Goal: Transaction & Acquisition: Obtain resource

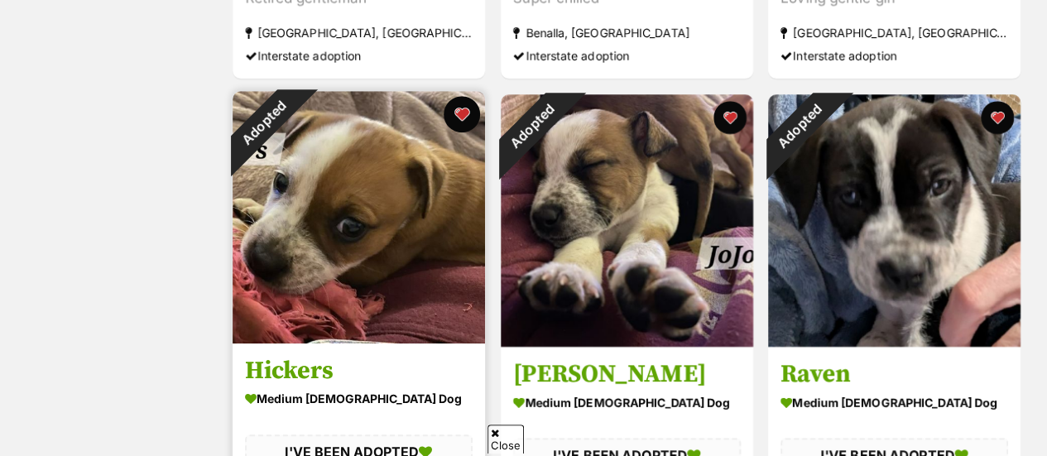
click at [467, 113] on button "favourite" at bounding box center [461, 114] width 36 height 36
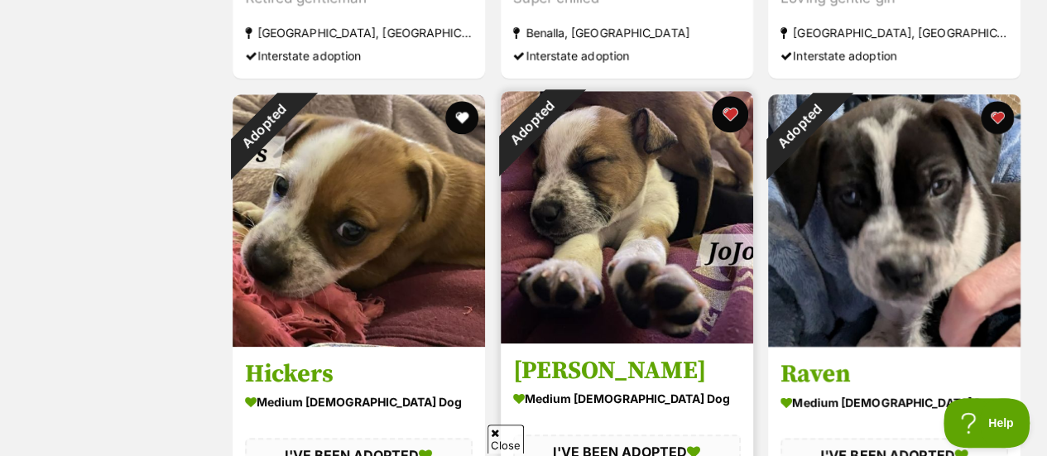
click at [722, 117] on button "favourite" at bounding box center [729, 114] width 36 height 36
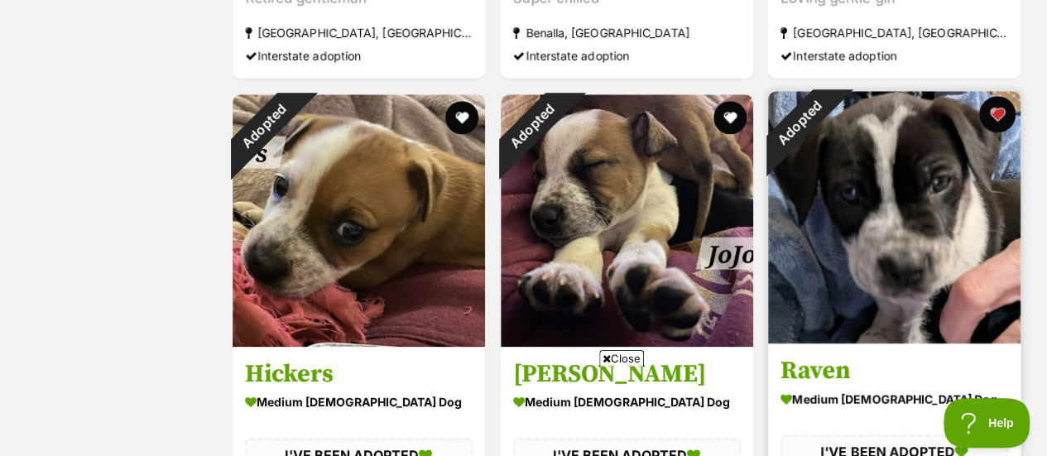
click at [1008, 106] on button "favourite" at bounding box center [997, 114] width 36 height 36
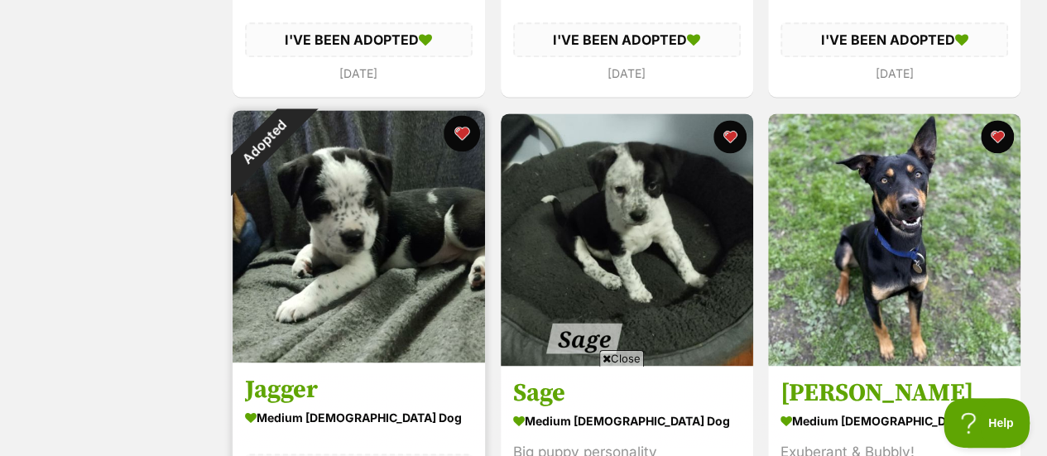
click at [459, 135] on button "favourite" at bounding box center [461, 133] width 36 height 36
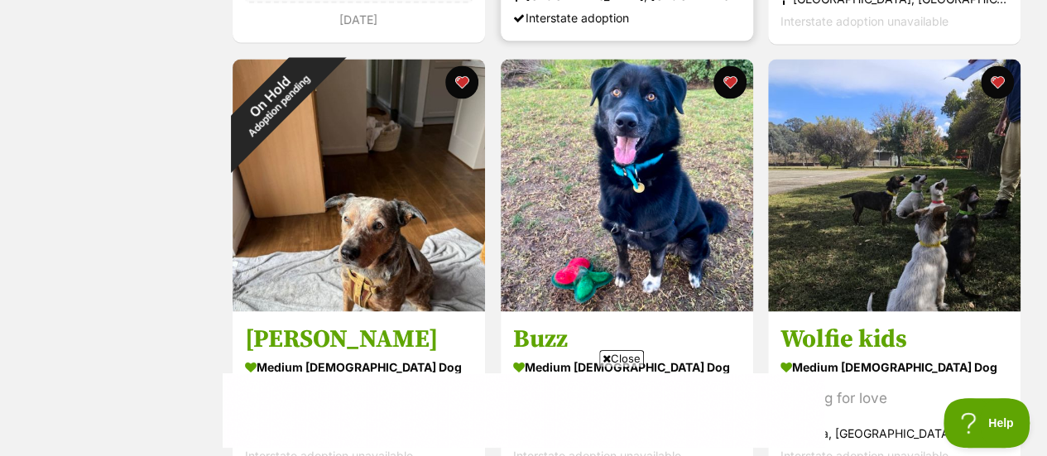
scroll to position [1583, 0]
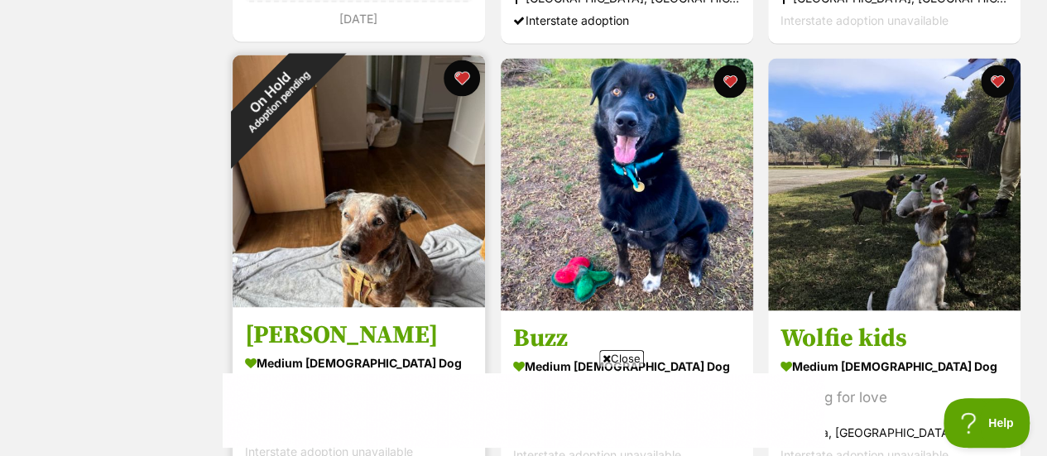
click at [461, 72] on button "favourite" at bounding box center [461, 78] width 36 height 36
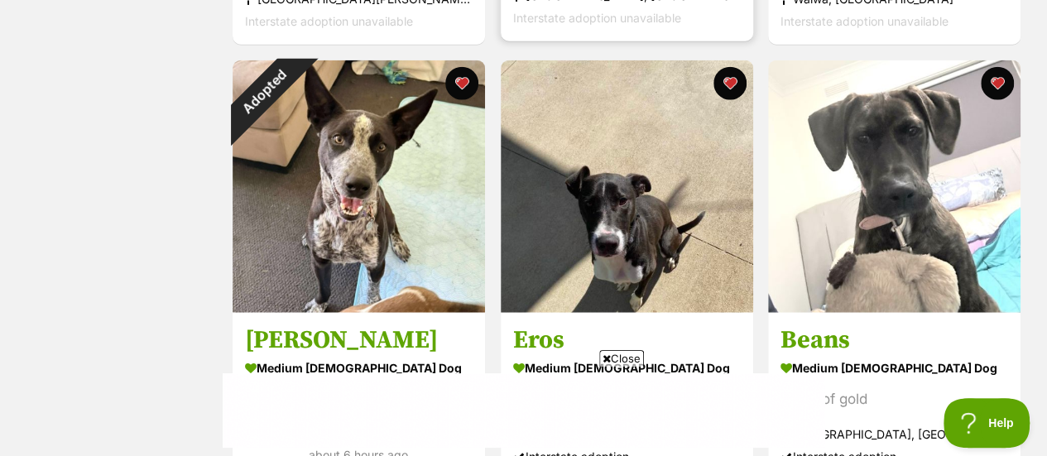
scroll to position [1907, 0]
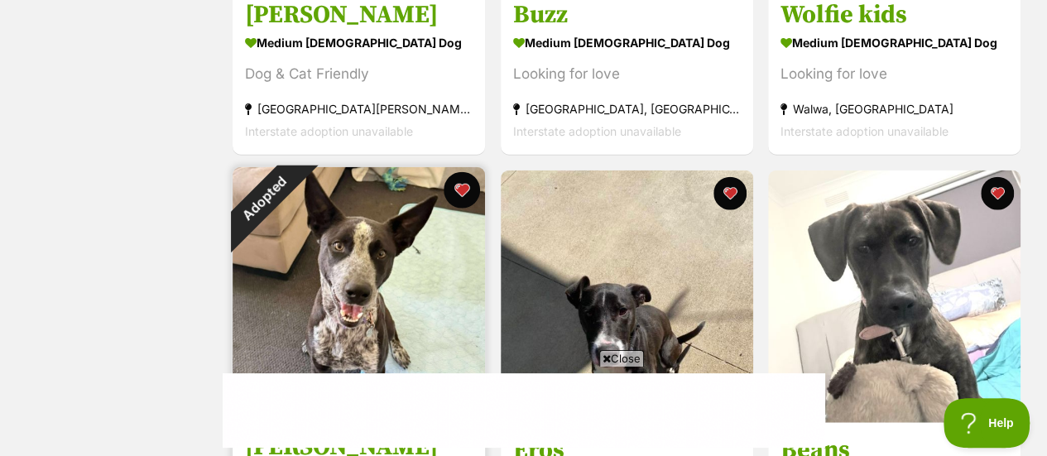
click at [456, 183] on button "favourite" at bounding box center [461, 190] width 36 height 36
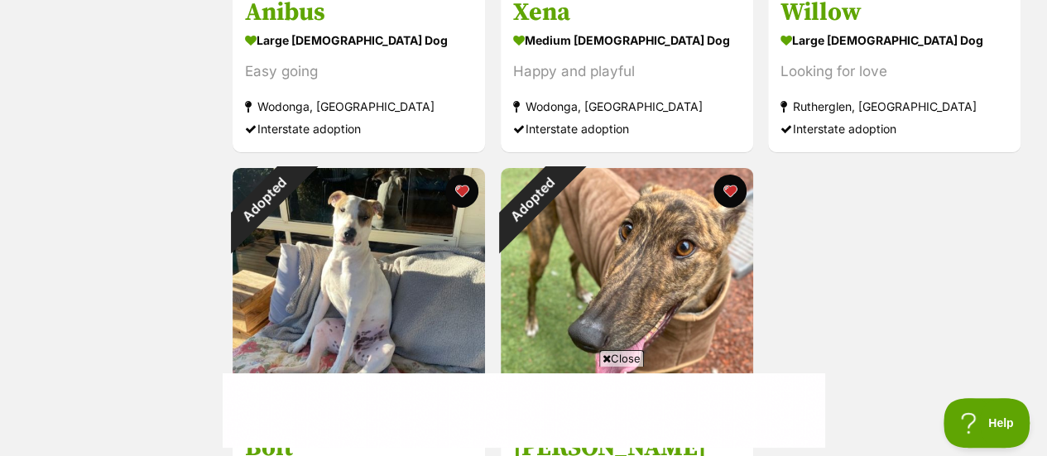
scroll to position [2781, 0]
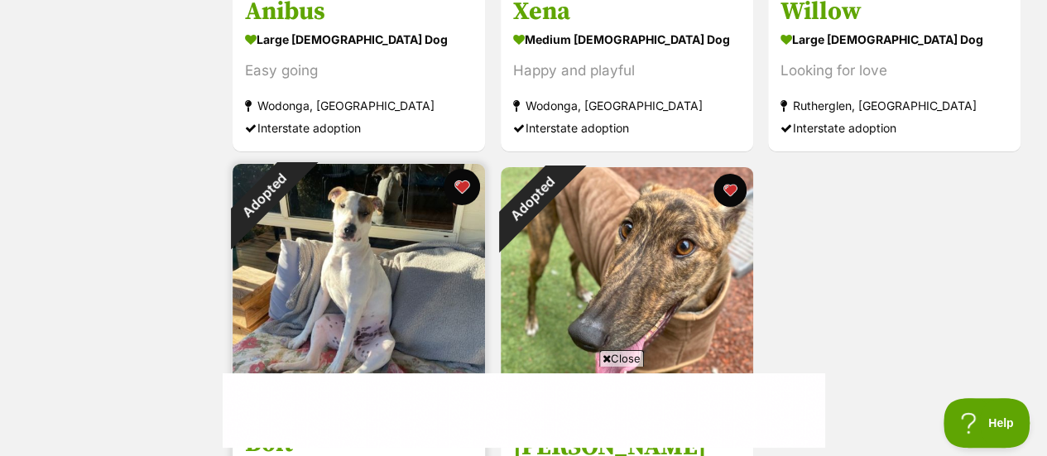
click at [458, 186] on button "favourite" at bounding box center [461, 187] width 36 height 36
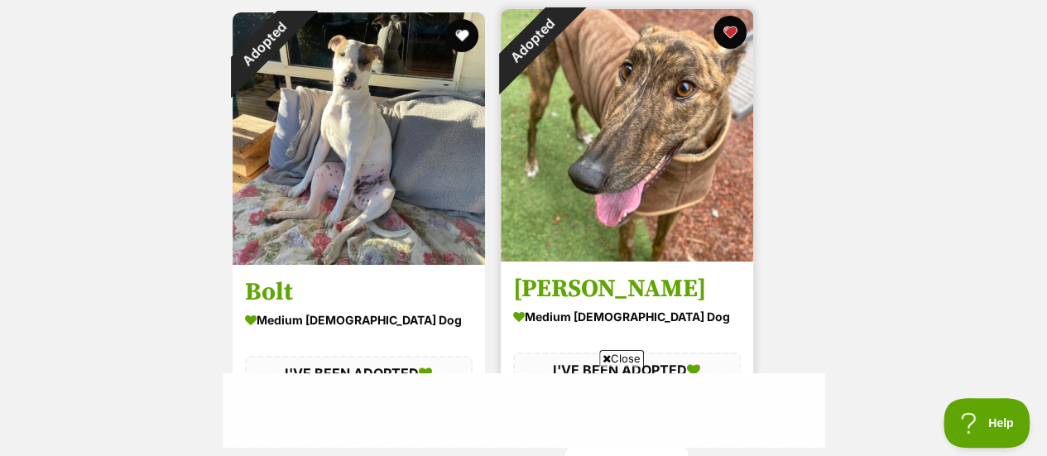
scroll to position [2868, 0]
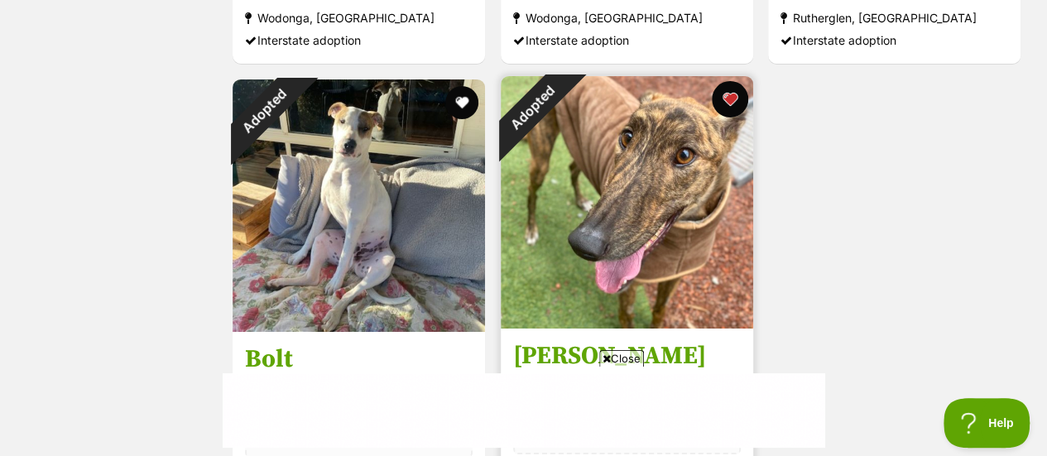
click at [725, 98] on button "favourite" at bounding box center [729, 99] width 36 height 36
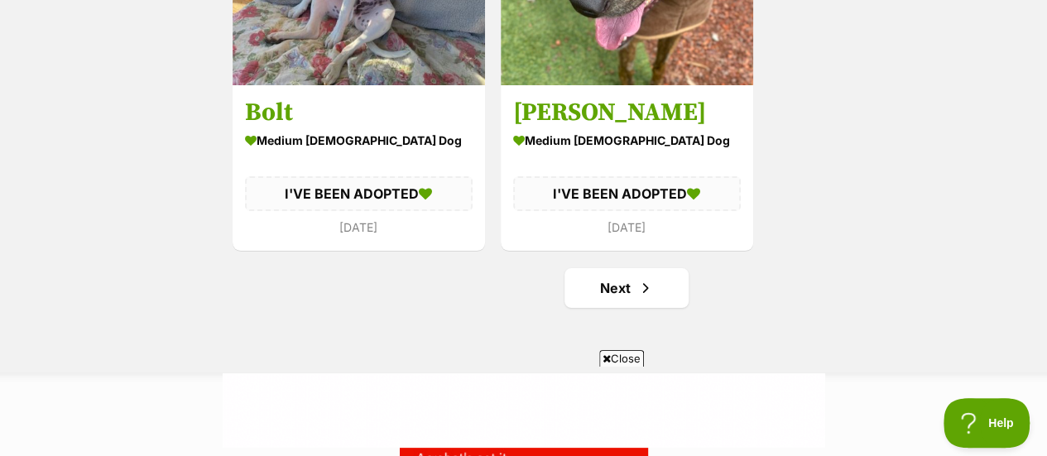
scroll to position [3221, 0]
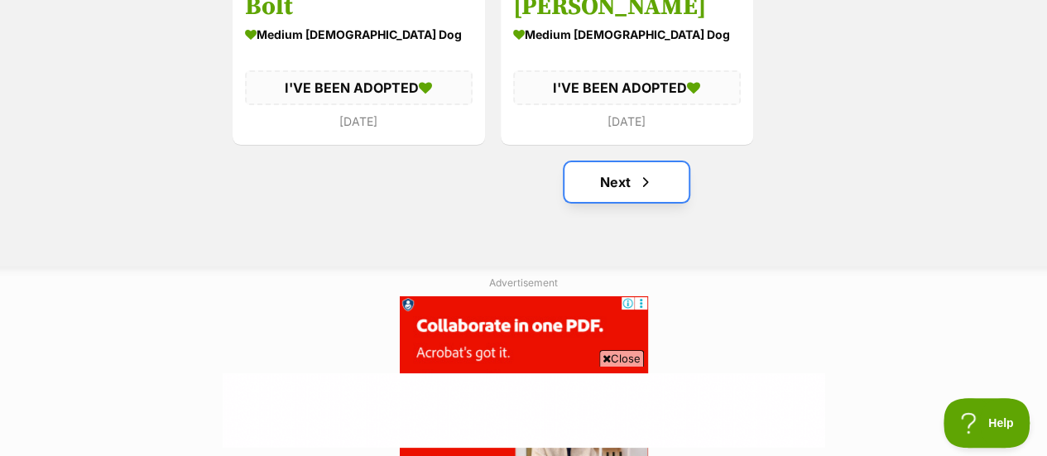
click at [609, 188] on link "Next" at bounding box center [626, 182] width 124 height 40
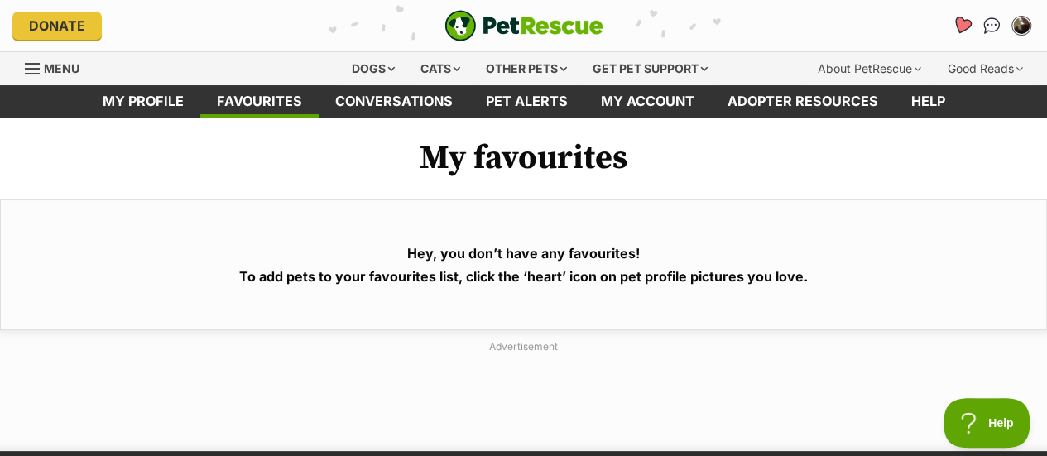
click at [952, 20] on link "Favourites" at bounding box center [962, 25] width 34 height 34
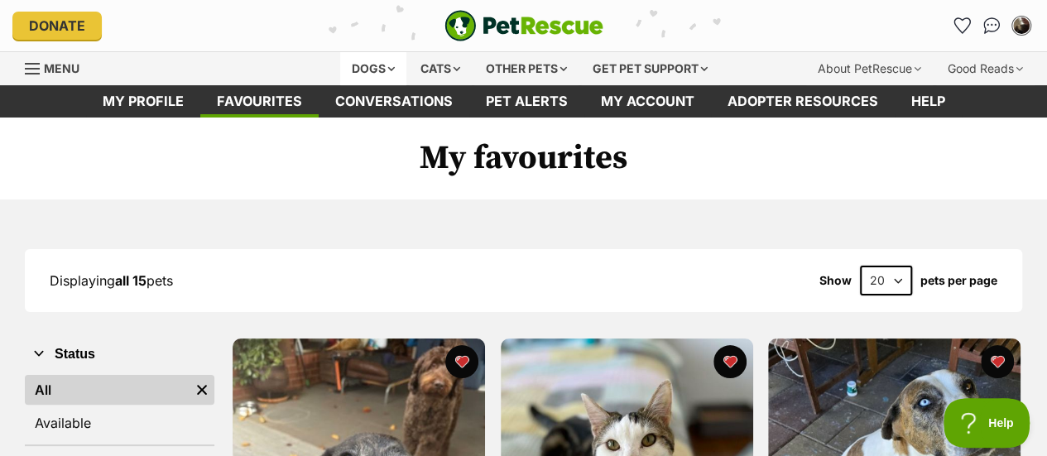
click at [385, 68] on div "Dogs" at bounding box center [373, 68] width 66 height 33
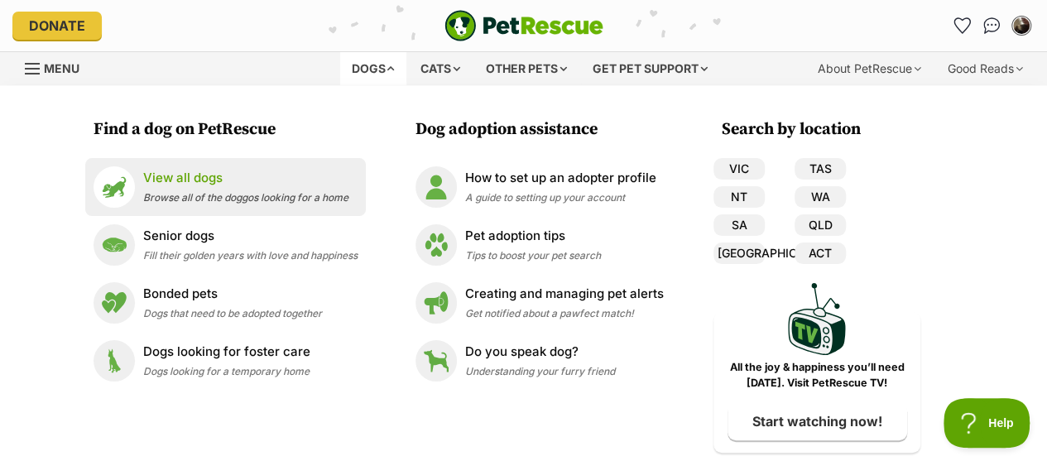
click at [239, 191] on div "View all dogs Browse all of the doggos looking for a home" at bounding box center [245, 187] width 205 height 36
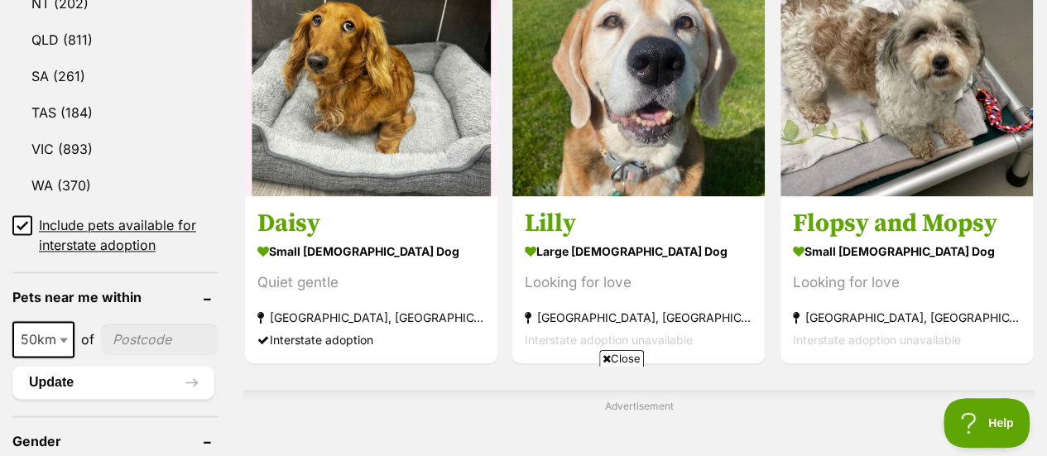
click at [53, 328] on span "50km" at bounding box center [43, 339] width 59 height 23
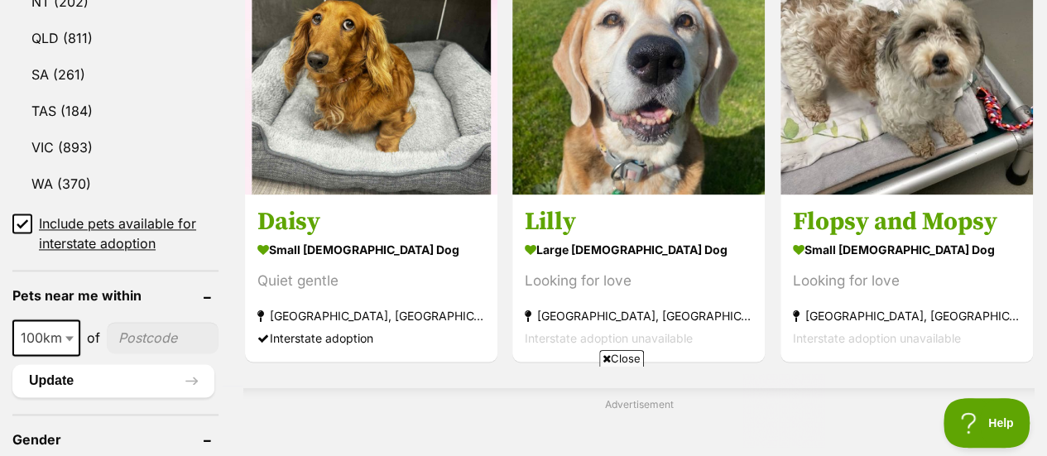
select select "100"
click at [129, 322] on input"] "postcode" at bounding box center [163, 337] width 112 height 31
type input"] "3691"
click at [120, 364] on button "Update" at bounding box center [113, 380] width 202 height 33
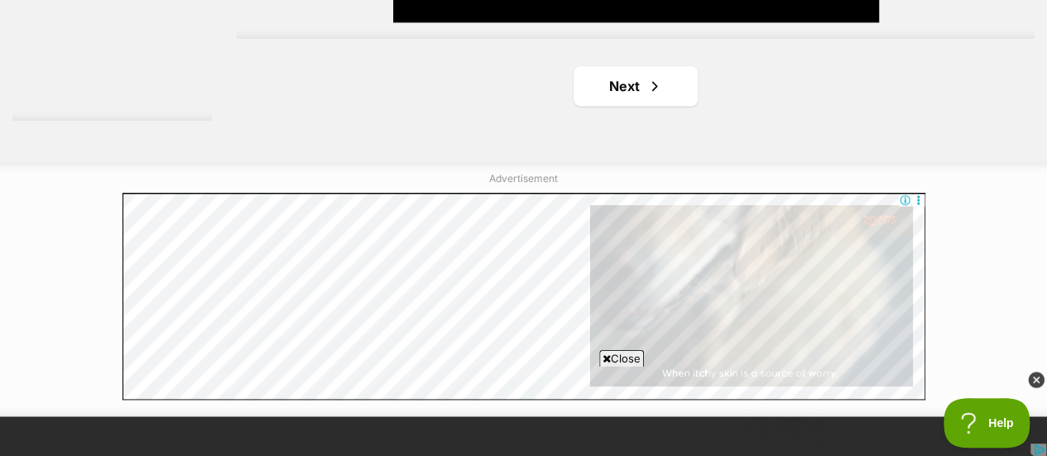
scroll to position [4201, 0]
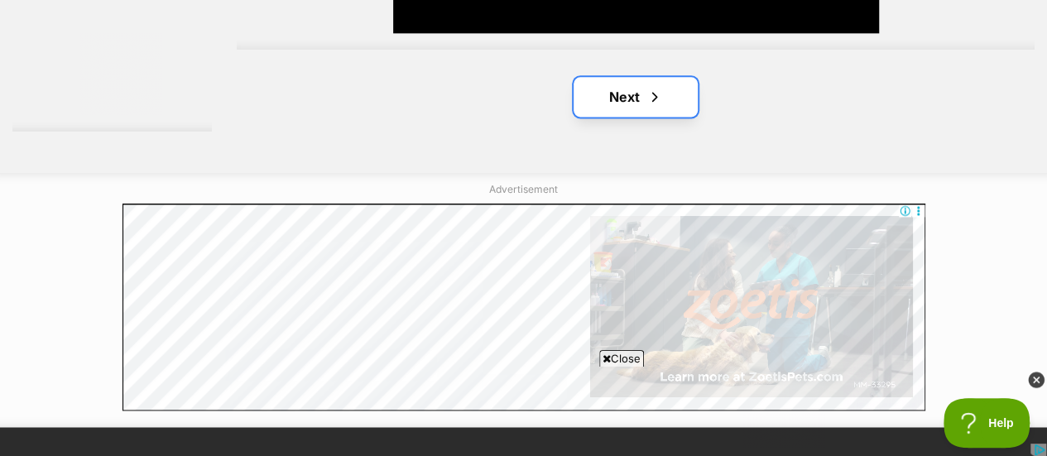
click at [613, 89] on link "Next" at bounding box center [635, 97] width 124 height 40
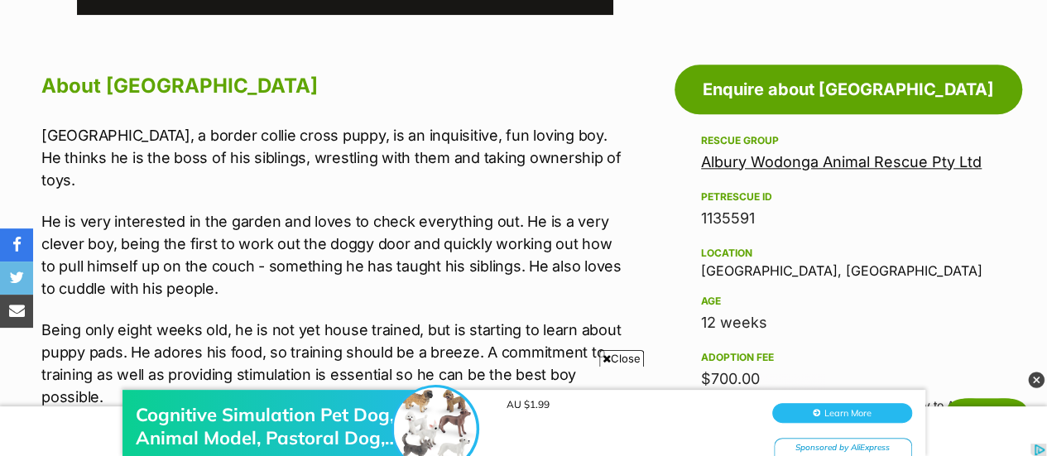
click at [734, 166] on link "Albury Wodonga Animal Rescue Pty Ltd" at bounding box center [841, 161] width 280 height 17
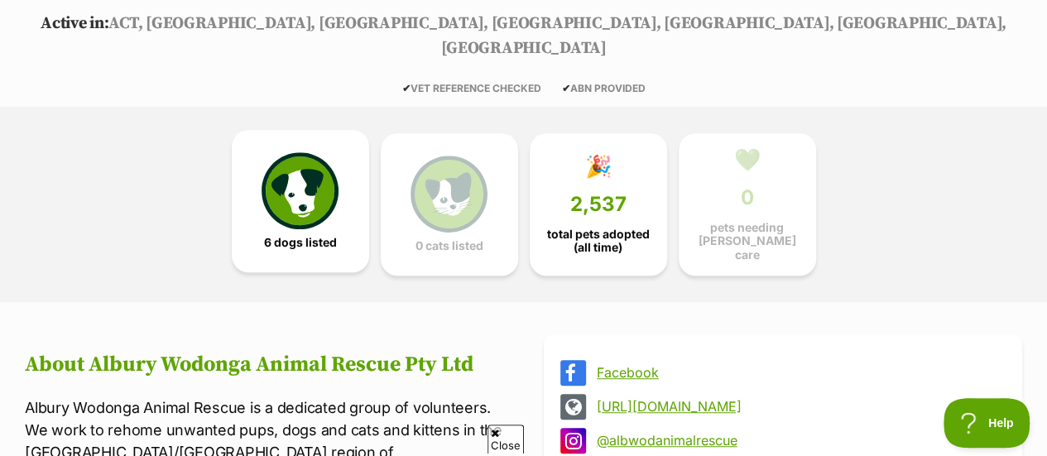
click at [304, 189] on img at bounding box center [299, 190] width 76 height 76
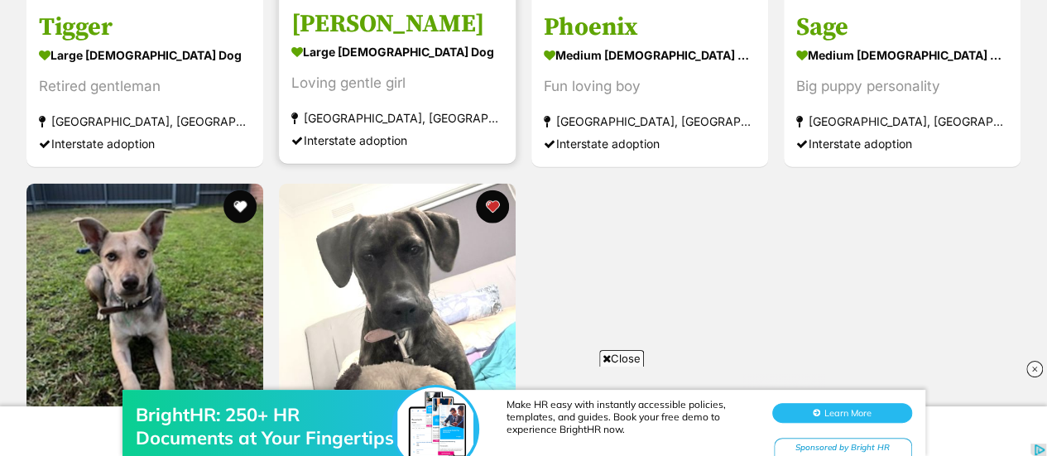
scroll to position [1530, 0]
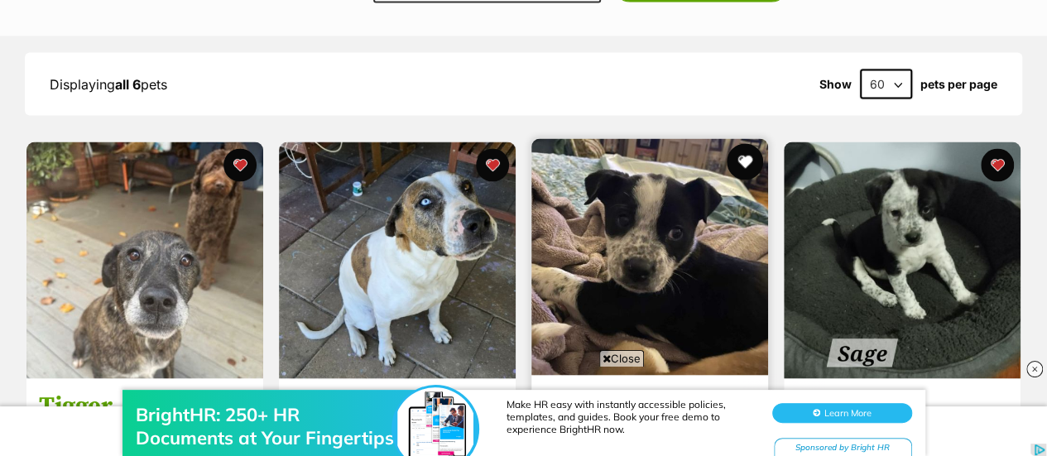
click at [742, 143] on button "favourite" at bounding box center [744, 161] width 36 height 36
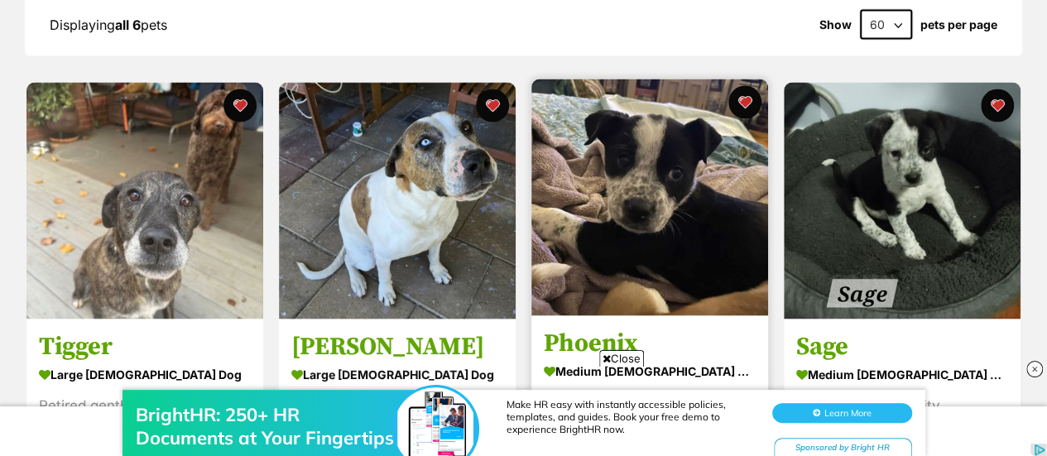
scroll to position [1588, 0]
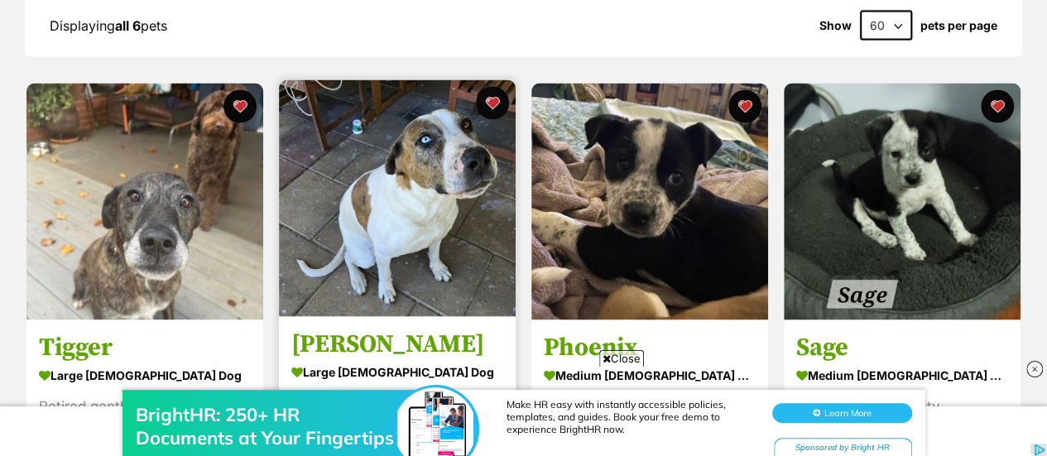
click at [382, 149] on img at bounding box center [397, 198] width 237 height 237
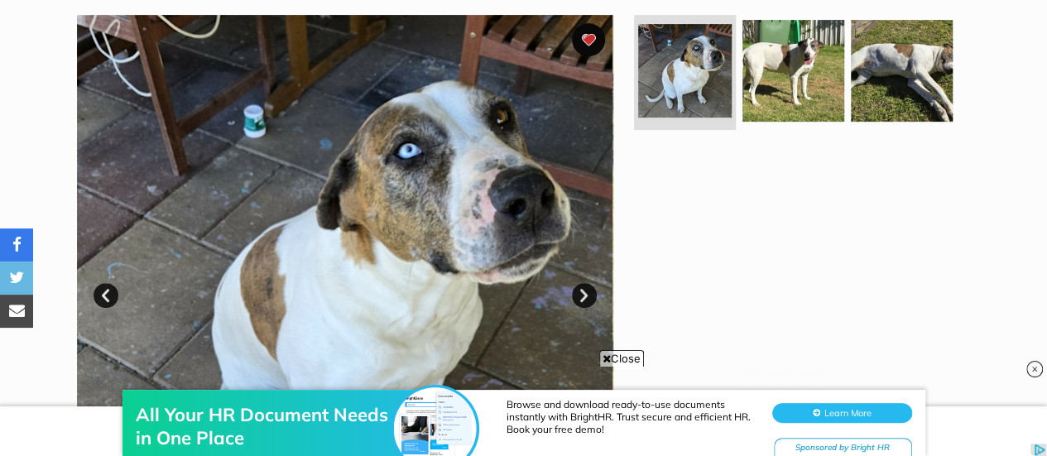
scroll to position [330, 0]
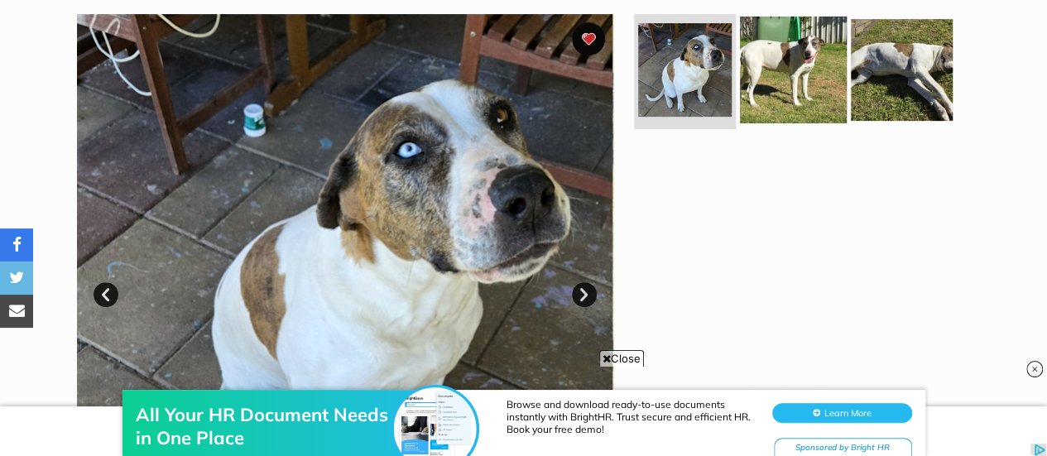
click at [778, 60] on img at bounding box center [793, 69] width 107 height 107
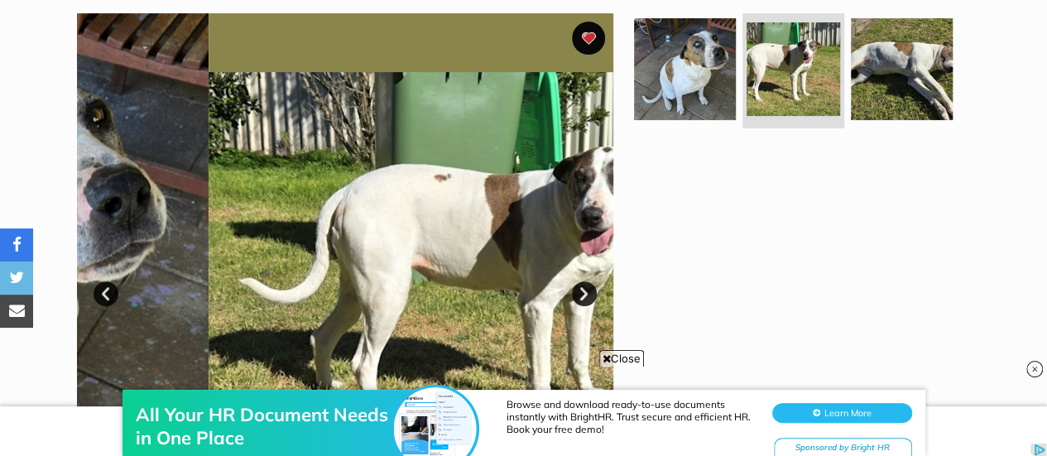
scroll to position [0, 0]
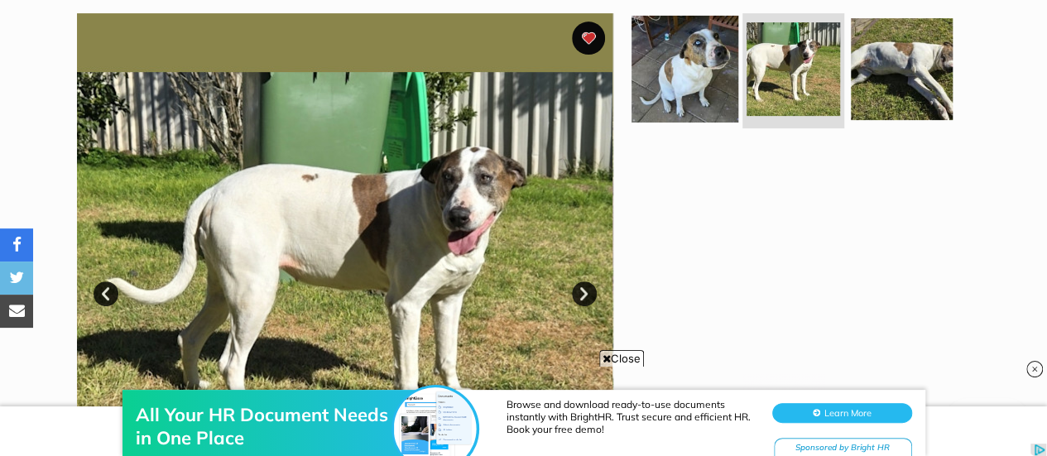
click at [690, 75] on img at bounding box center [684, 68] width 107 height 107
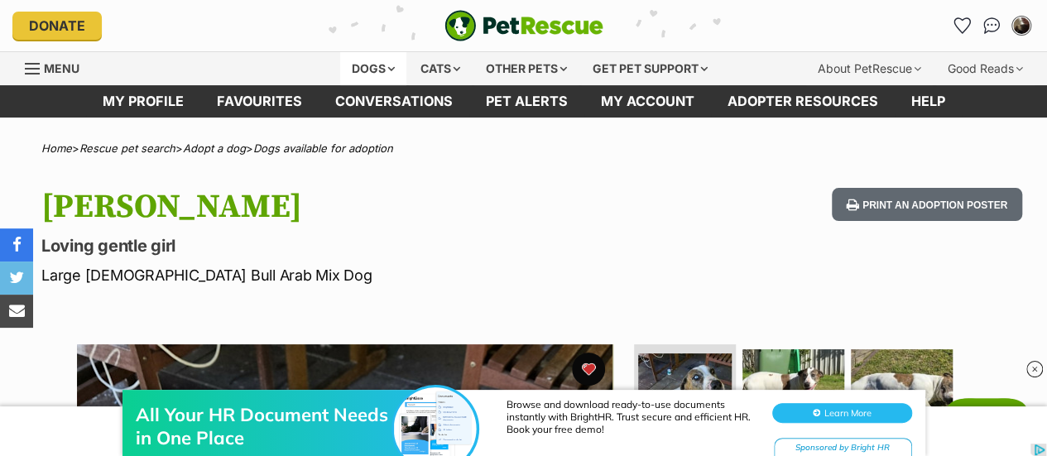
click at [362, 59] on div "Dogs" at bounding box center [373, 68] width 66 height 33
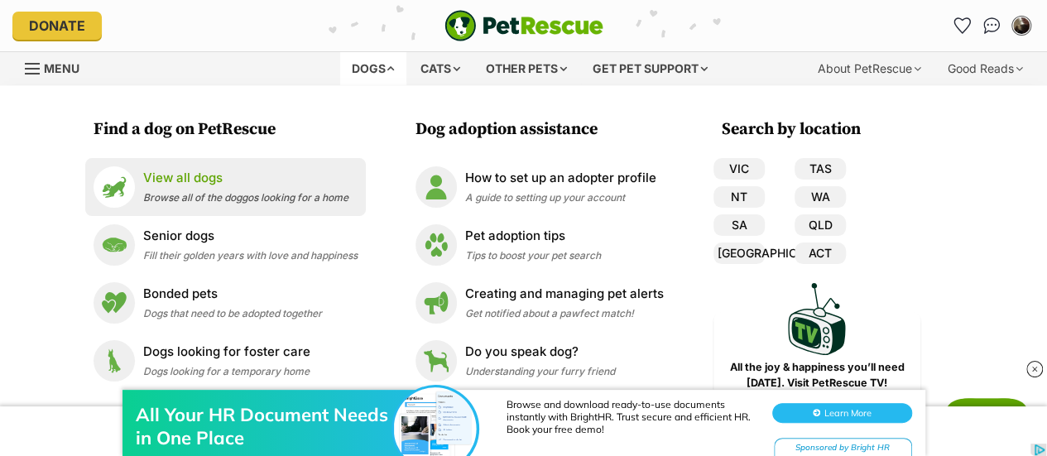
click at [260, 197] on span "Browse all of the doggos looking for a home" at bounding box center [245, 197] width 205 height 12
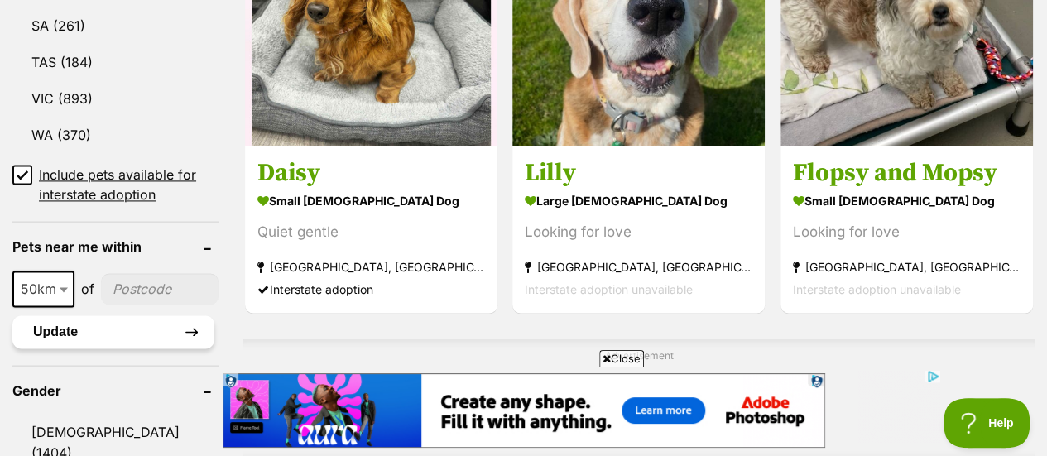
scroll to position [1123, 0]
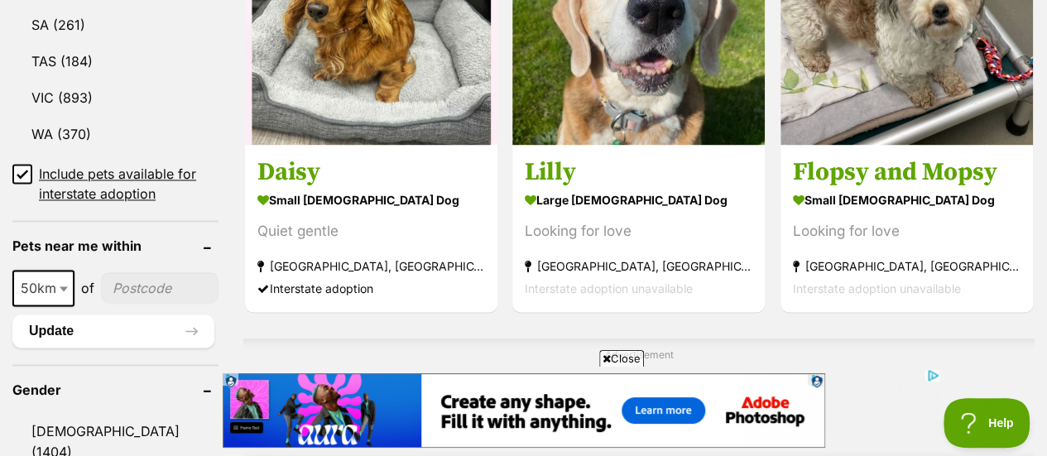
click at [55, 270] on span "50km" at bounding box center [43, 288] width 62 height 36
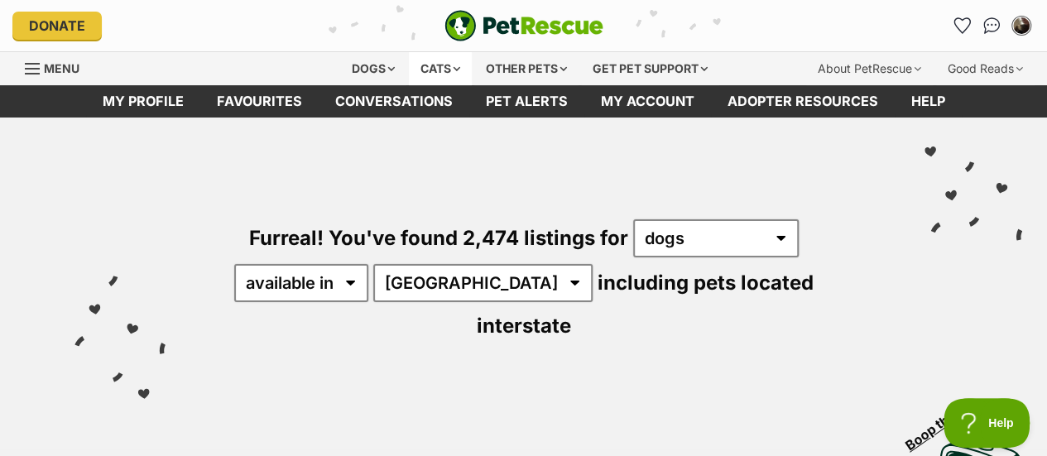
click at [456, 69] on div "Cats" at bounding box center [440, 68] width 63 height 33
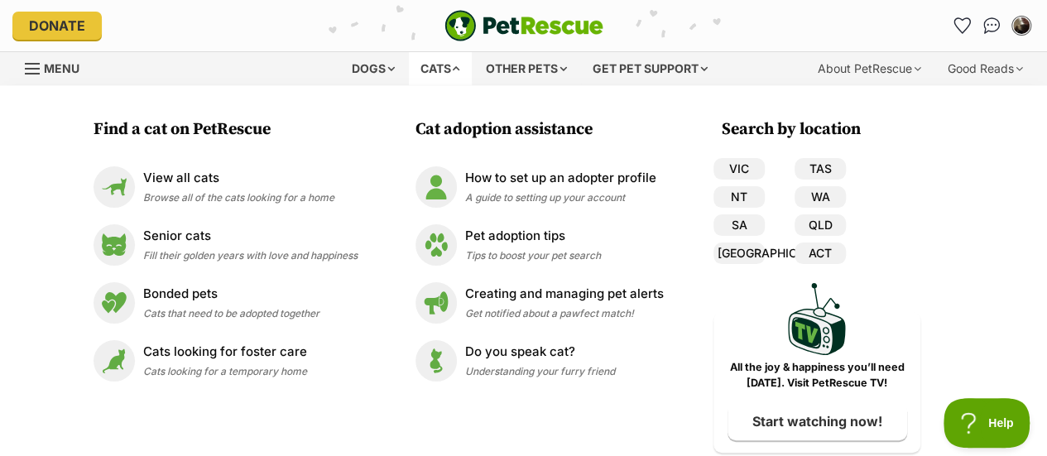
click at [462, 71] on div "Cats" at bounding box center [440, 68] width 63 height 33
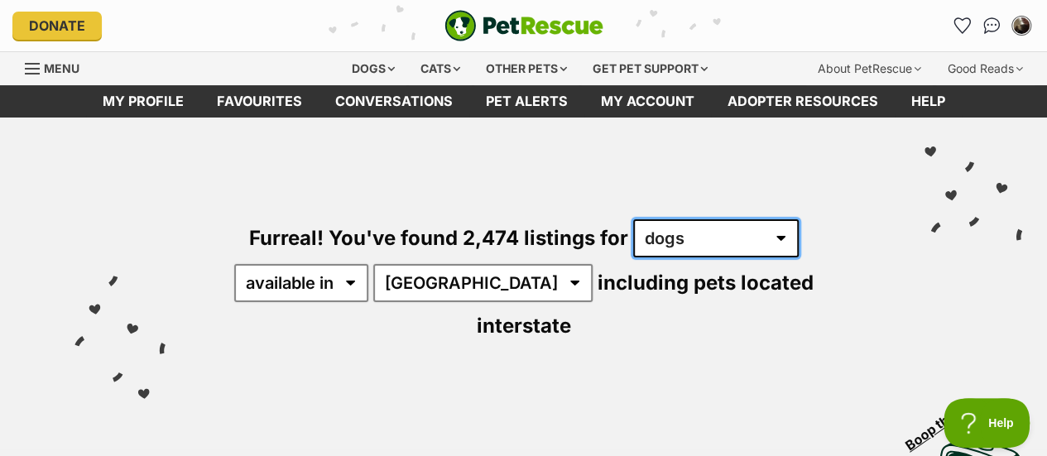
click at [649, 237] on select "any type of pet cats dogs other pets" at bounding box center [715, 238] width 165 height 38
select select "Cats"
click at [633, 219] on select "any type of pet cats dogs other pets" at bounding box center [715, 238] width 165 height 38
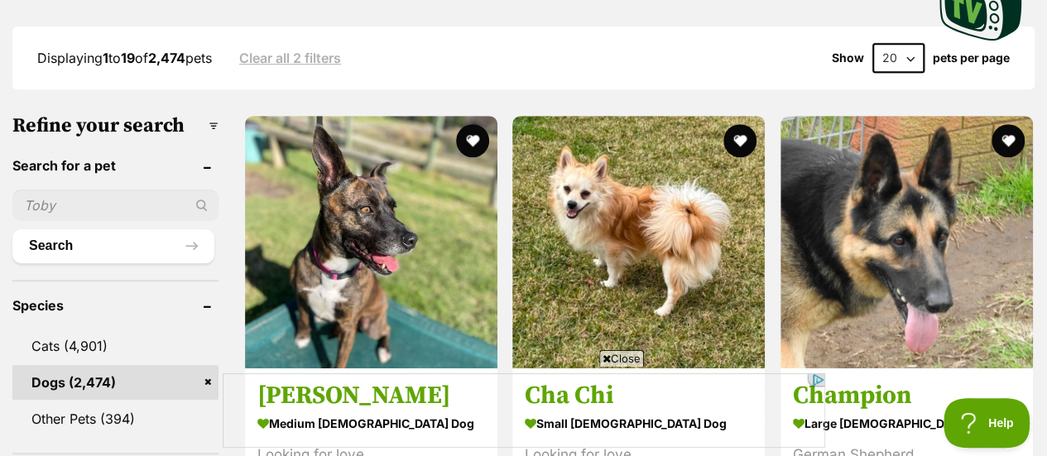
scroll to position [467, 0]
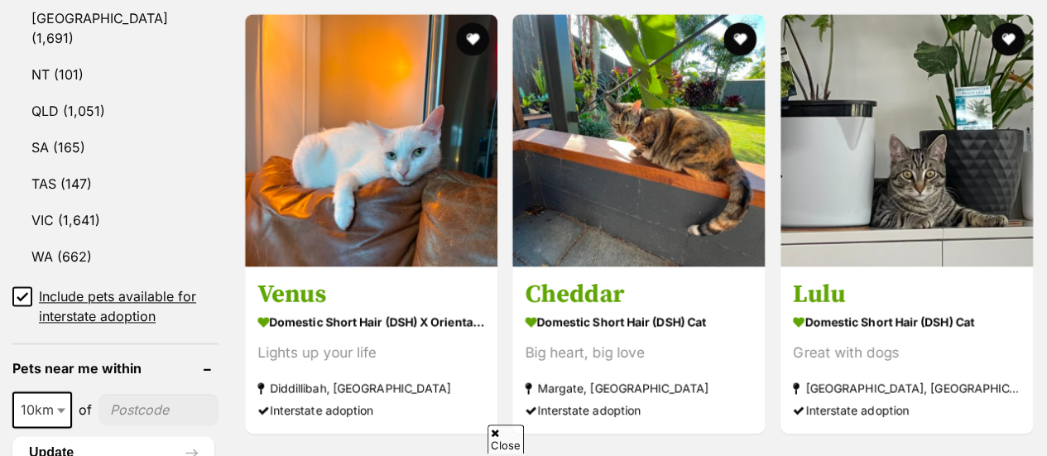
scroll to position [1009, 0]
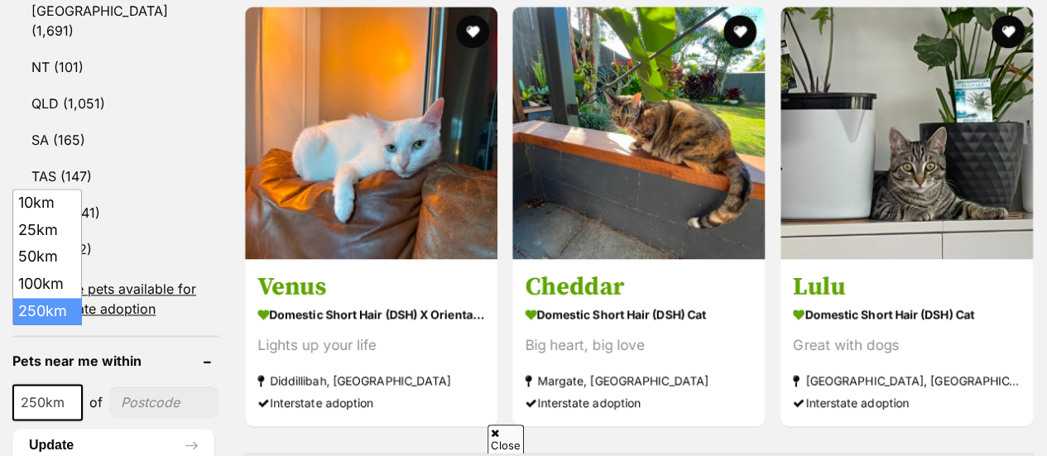
click at [57, 390] on span "250km" at bounding box center [47, 401] width 67 height 23
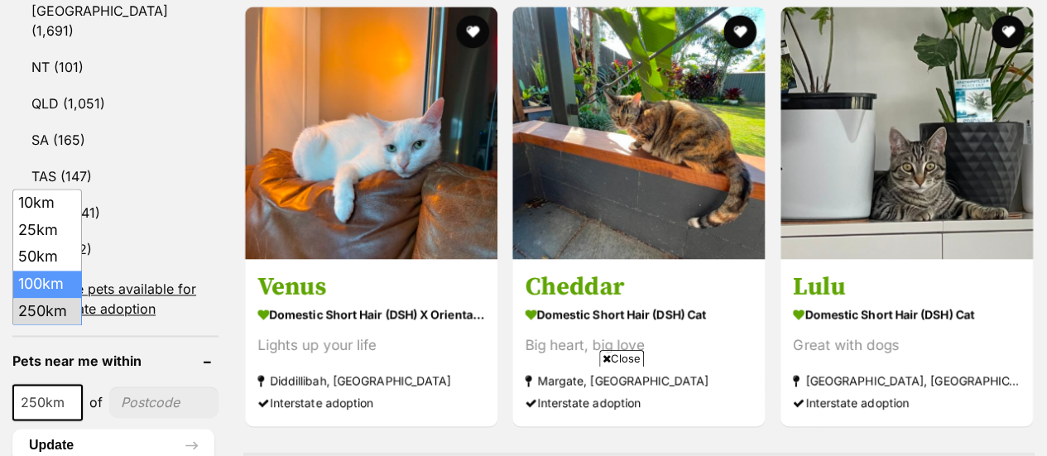
scroll to position [0, 0]
select select "100"
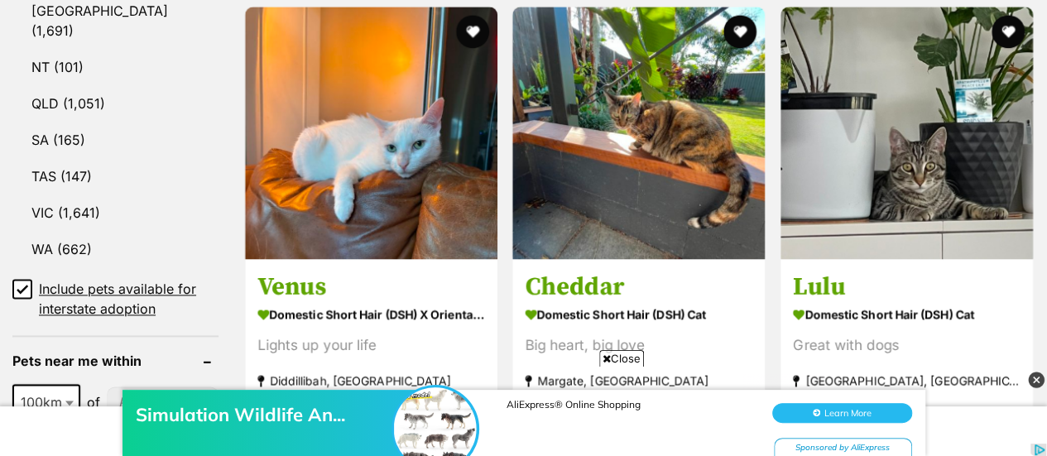
click at [116, 386] on input"] "postcode" at bounding box center [163, 401] width 112 height 31
click at [88, 381] on div "Simulation Wildlife An... AliExpress® Online Shopping Learn More Sponsored by A…" at bounding box center [523, 414] width 1047 height 83
type input"] "3691"
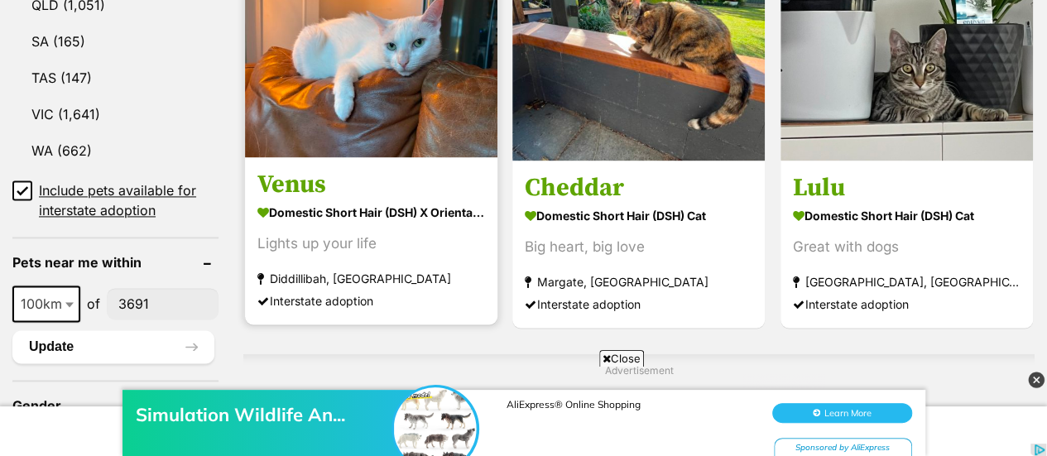
scroll to position [1114, 0]
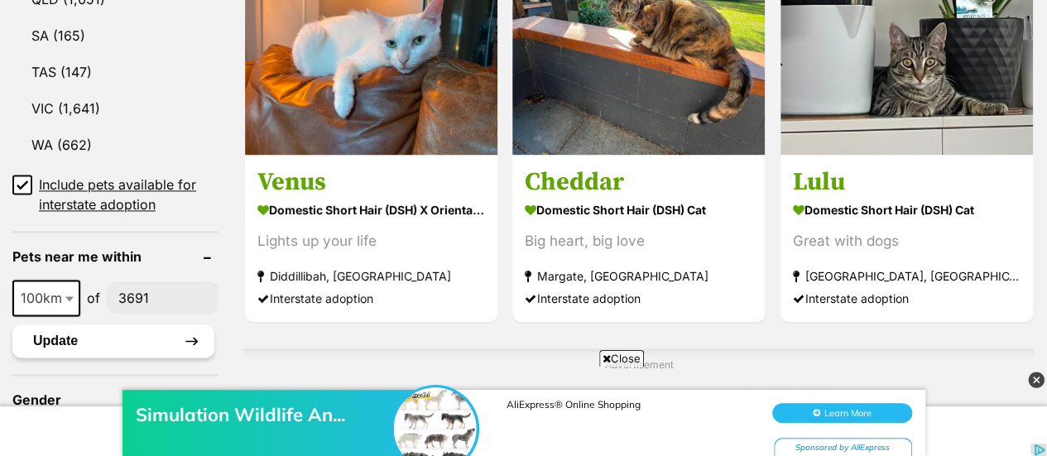
click at [141, 324] on button "Update" at bounding box center [113, 340] width 202 height 33
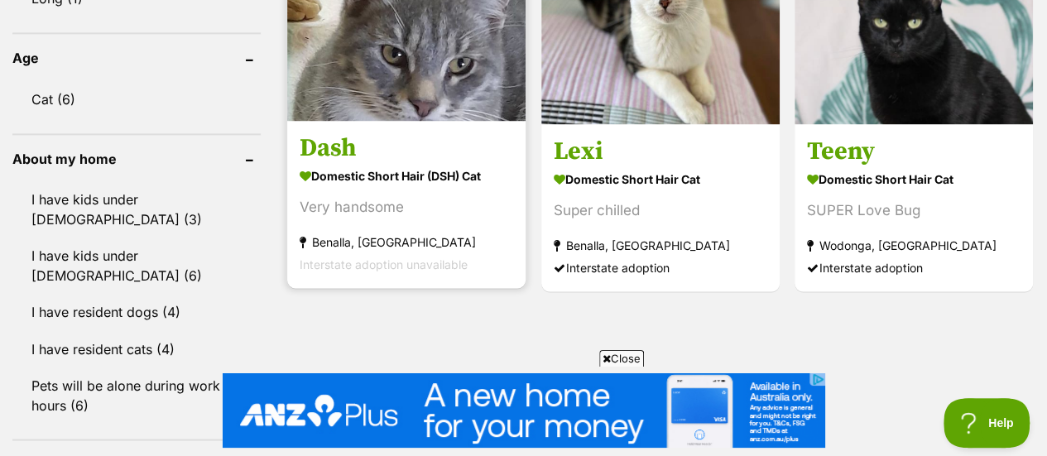
scroll to position [1226, 0]
